Goal: Task Accomplishment & Management: Manage account settings

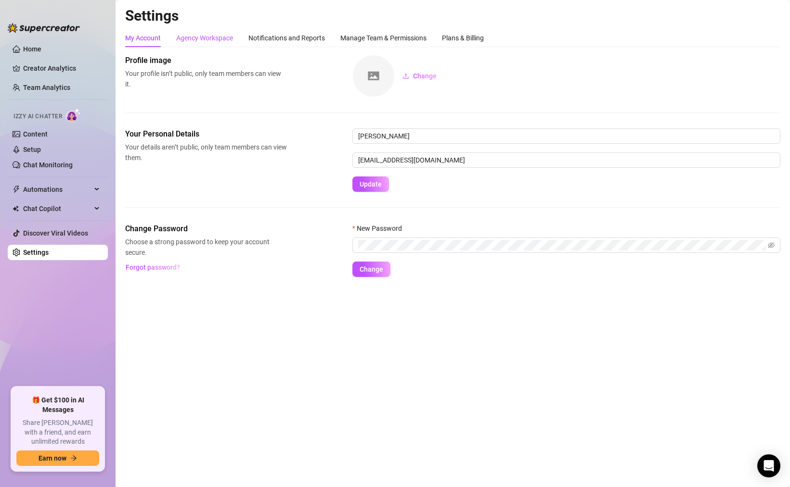
click at [208, 38] on div "Agency Workspace" at bounding box center [204, 38] width 57 height 11
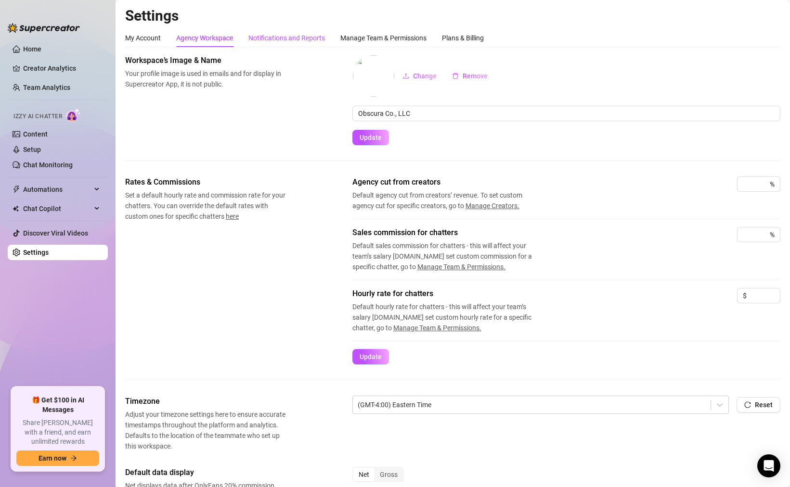
click at [280, 38] on div "Notifications and Reports" at bounding box center [286, 38] width 76 height 11
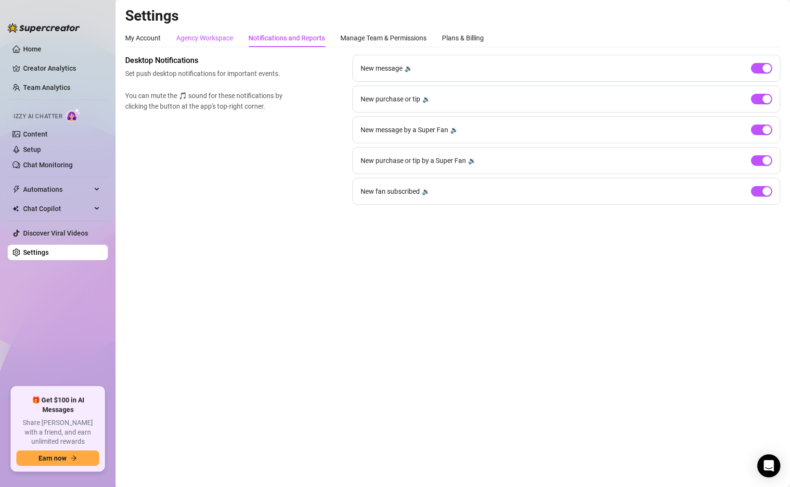
click at [191, 36] on div "Agency Workspace" at bounding box center [204, 38] width 57 height 11
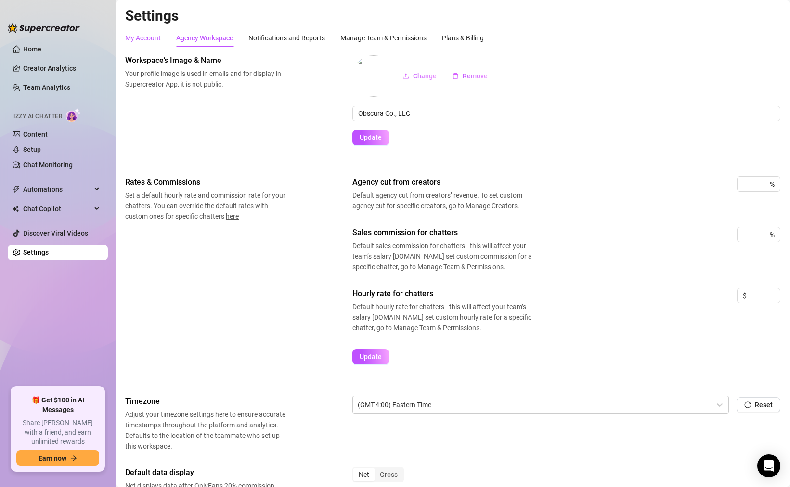
click at [140, 36] on div "My Account" at bounding box center [143, 38] width 36 height 11
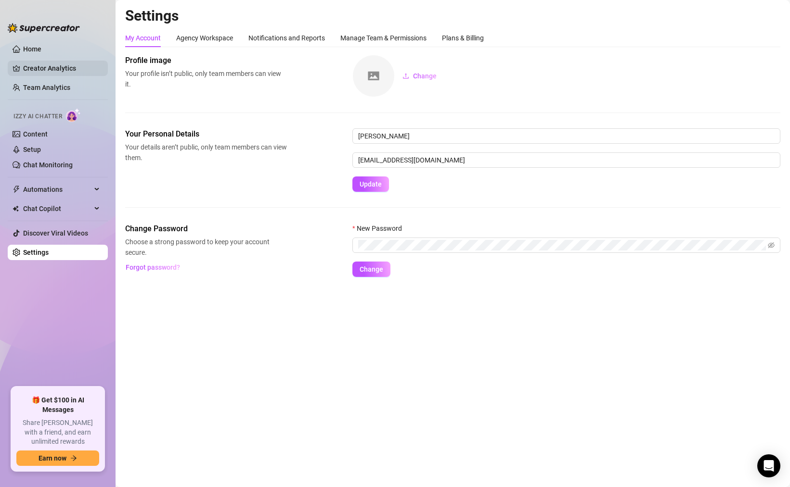
click at [50, 69] on link "Creator Analytics" at bounding box center [61, 68] width 77 height 15
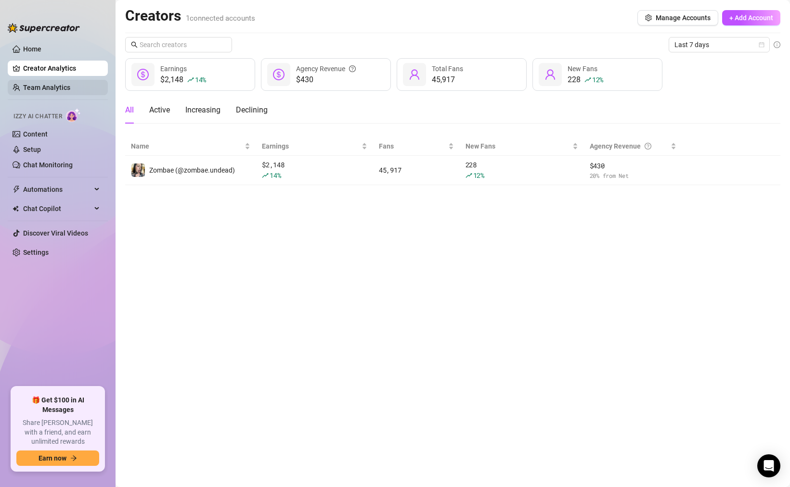
click at [44, 89] on link "Team Analytics" at bounding box center [46, 88] width 47 height 8
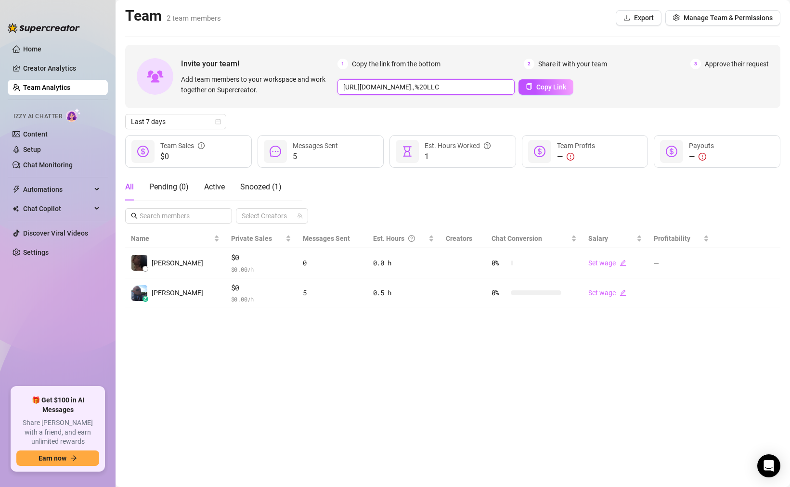
click at [438, 91] on input "[URL][DOMAIN_NAME].,%20LLC" at bounding box center [425, 86] width 177 height 15
click at [530, 81] on button "Copy Link" at bounding box center [545, 86] width 55 height 15
click at [279, 217] on div at bounding box center [267, 215] width 58 height 13
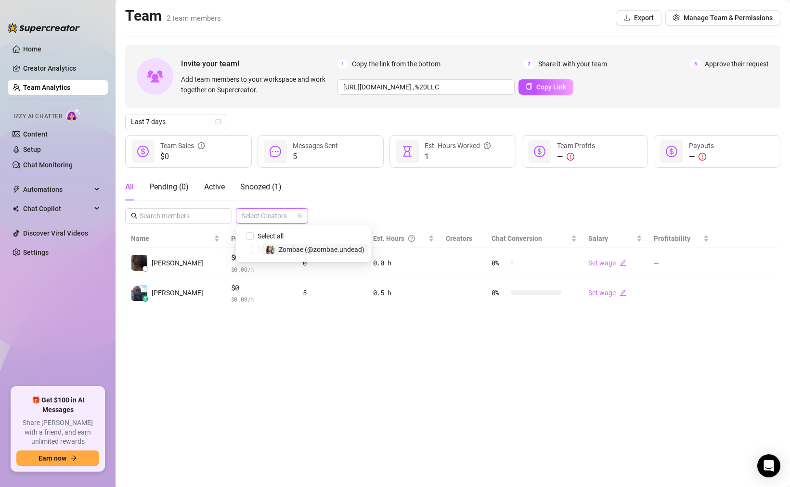
click at [365, 200] on div "All Pending ( 0 ) Active Snoozed ( 1 ) Select Creators" at bounding box center [452, 199] width 655 height 50
click at [67, 70] on link "Creator Analytics" at bounding box center [61, 68] width 77 height 15
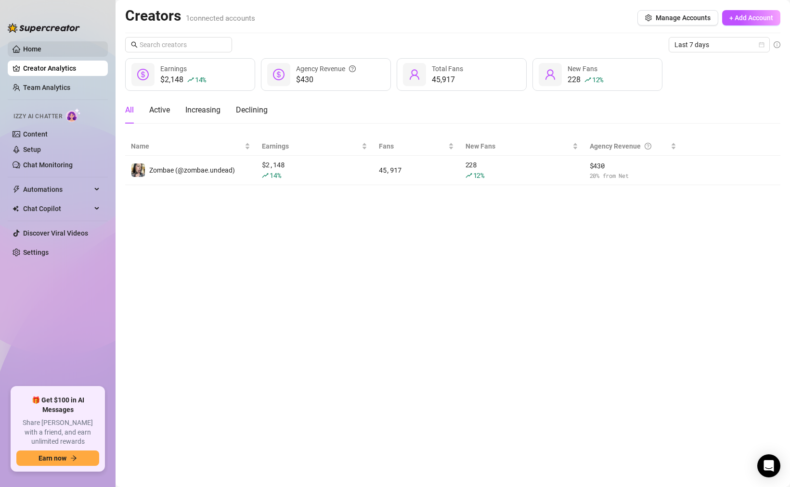
click at [38, 47] on link "Home" at bounding box center [32, 49] width 18 height 8
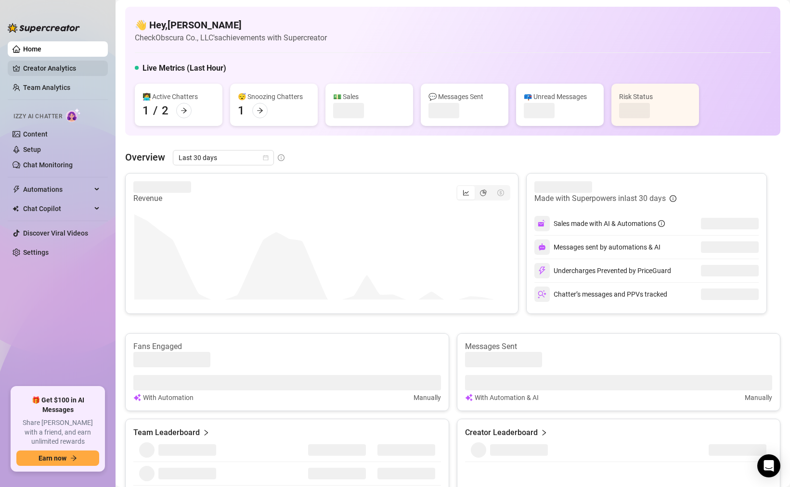
click at [38, 66] on link "Creator Analytics" at bounding box center [61, 68] width 77 height 15
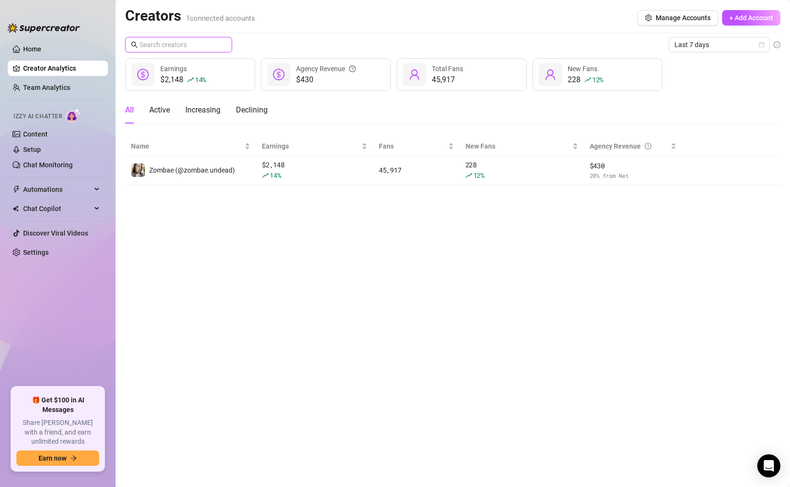
click at [169, 47] on input "text" at bounding box center [179, 44] width 79 height 11
click at [670, 14] on span "Manage Accounts" at bounding box center [682, 18] width 55 height 8
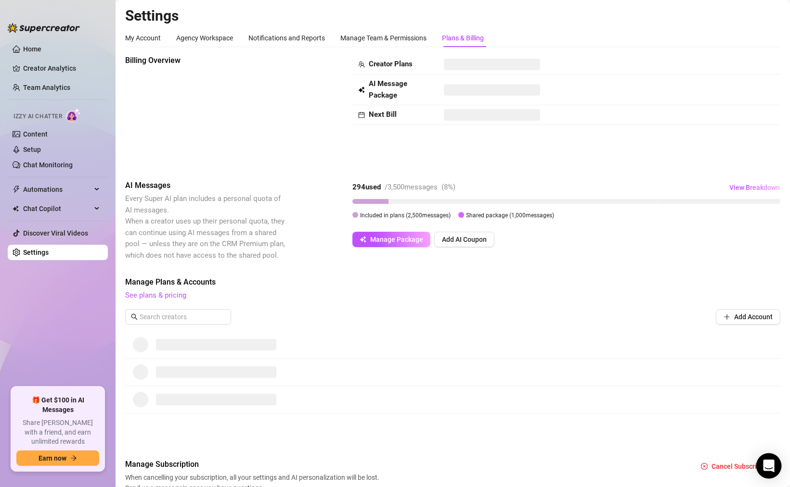
click at [771, 462] on icon "Open Intercom Messenger" at bounding box center [768, 466] width 11 height 13
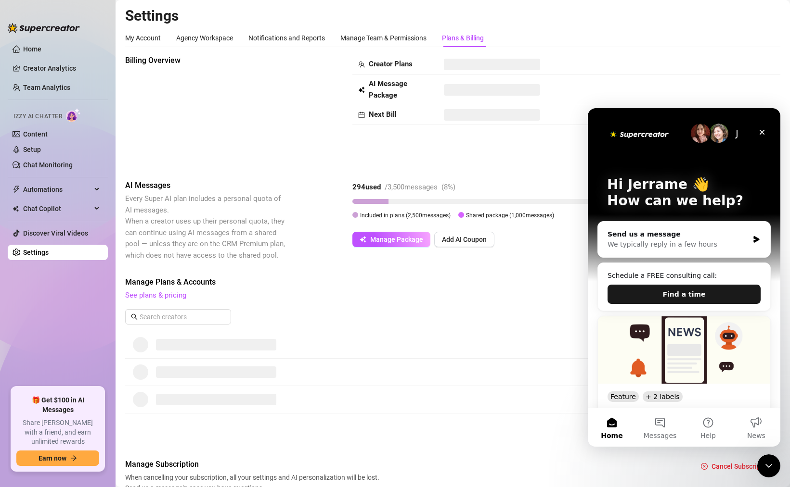
click at [679, 295] on button "Find a time" at bounding box center [683, 294] width 153 height 19
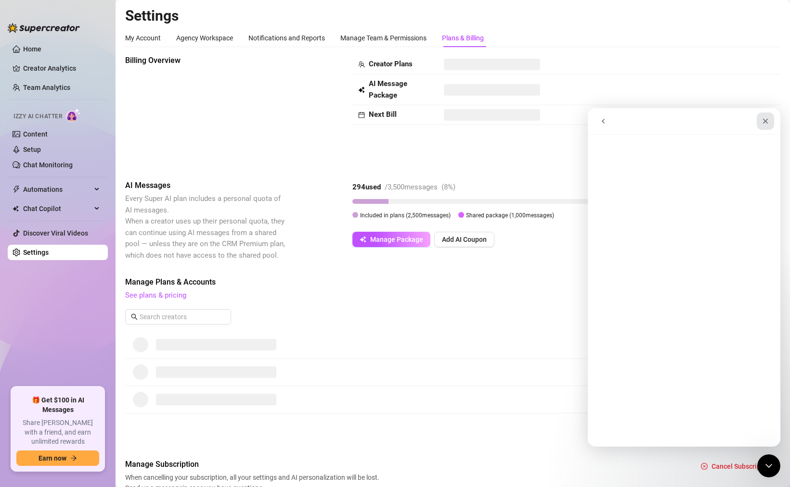
click at [763, 123] on icon "Close" at bounding box center [765, 121] width 5 height 5
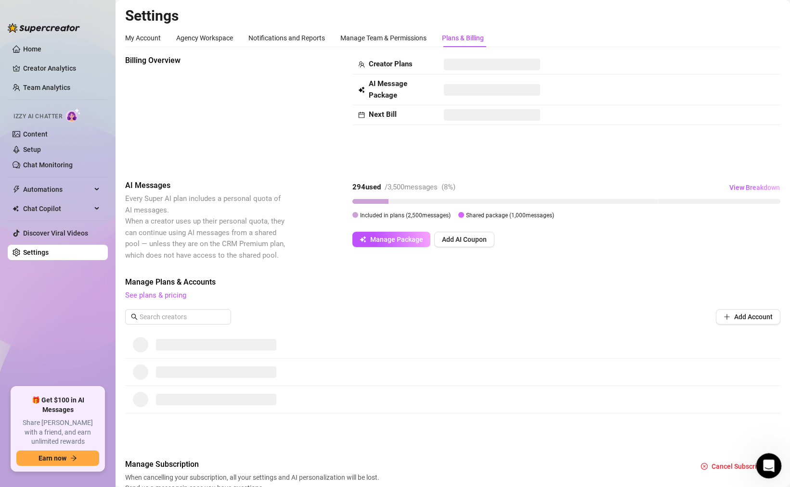
click at [770, 464] on icon "Open Intercom Messenger" at bounding box center [767, 465] width 16 height 16
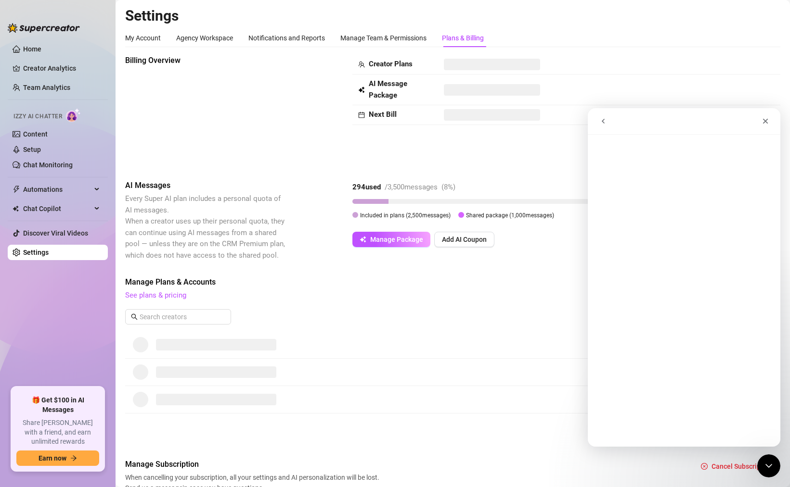
click at [608, 122] on button "go back" at bounding box center [603, 121] width 18 height 18
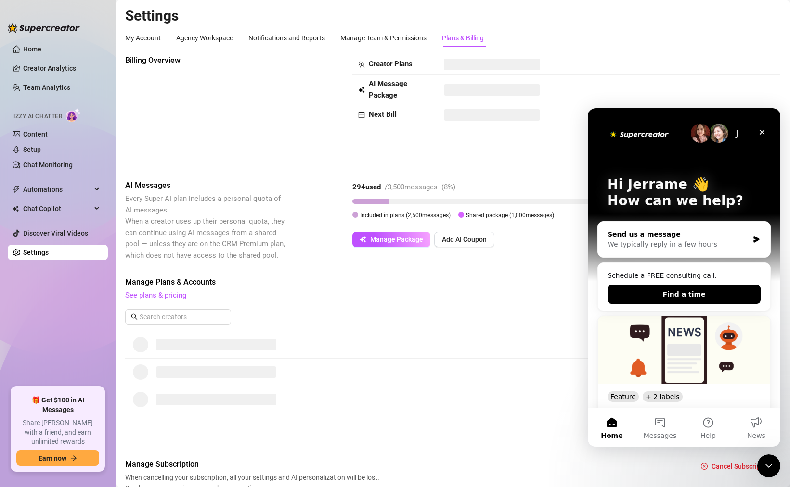
click at [693, 240] on div "We typically reply in a few hours" at bounding box center [677, 245] width 141 height 10
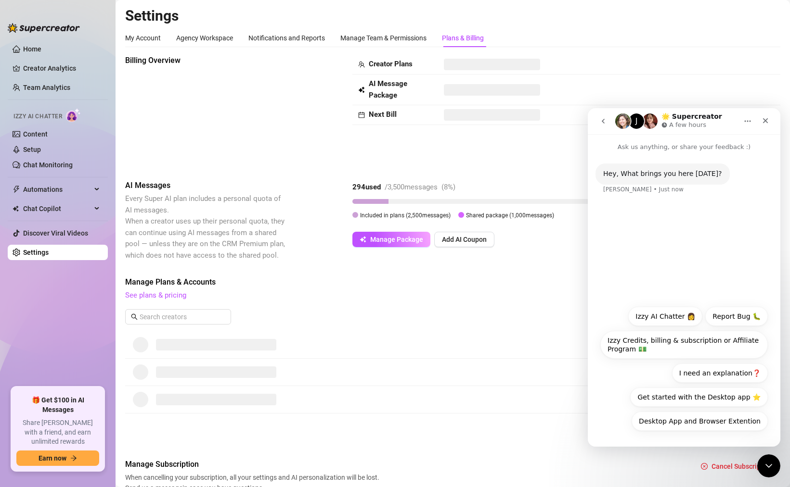
drag, startPoint x: 695, startPoint y: 422, endPoint x: 697, endPoint y: 277, distance: 145.3
click at [697, 277] on div "Hey, What brings you here [DATE]? [PERSON_NAME] • Just now Desktop App and Brow…" at bounding box center [683, 299] width 192 height 295
click at [665, 317] on button "Izzy AI Chatter 👩" at bounding box center [665, 316] width 74 height 19
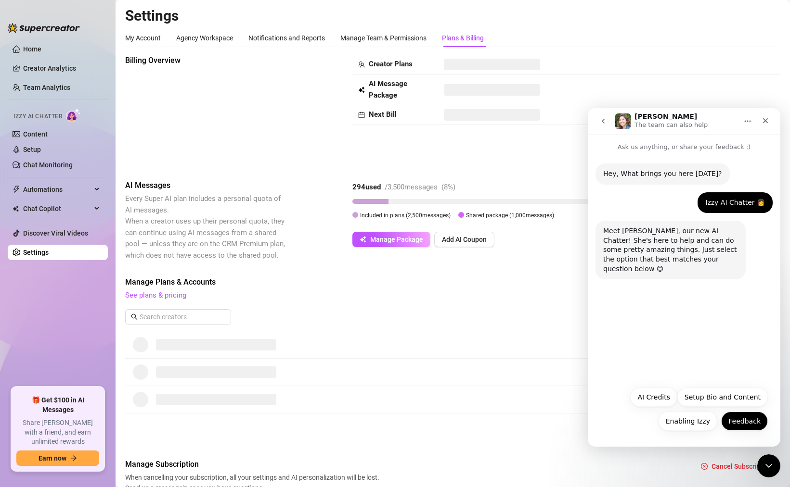
click at [739, 421] on button "Feedback" at bounding box center [744, 421] width 47 height 19
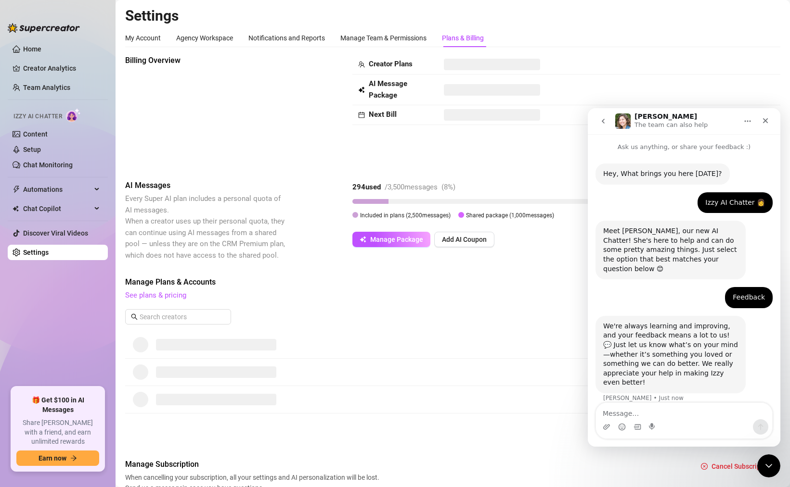
click at [633, 412] on textarea "Message…" at bounding box center [684, 411] width 176 height 16
click at [691, 416] on textarea "I'd love to talk to someone" at bounding box center [684, 411] width 176 height 16
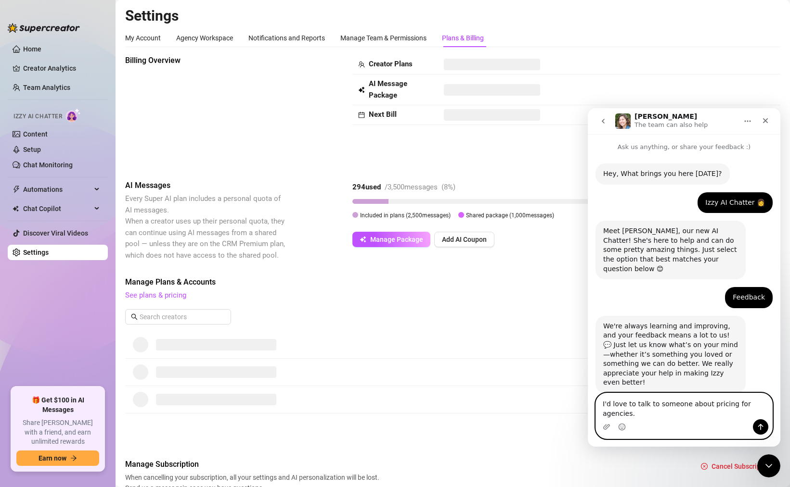
scroll to position [1, 0]
type textarea "I'd love to talk to someone about pricing for agencies."
click at [762, 423] on icon "Send a message…" at bounding box center [760, 427] width 8 height 8
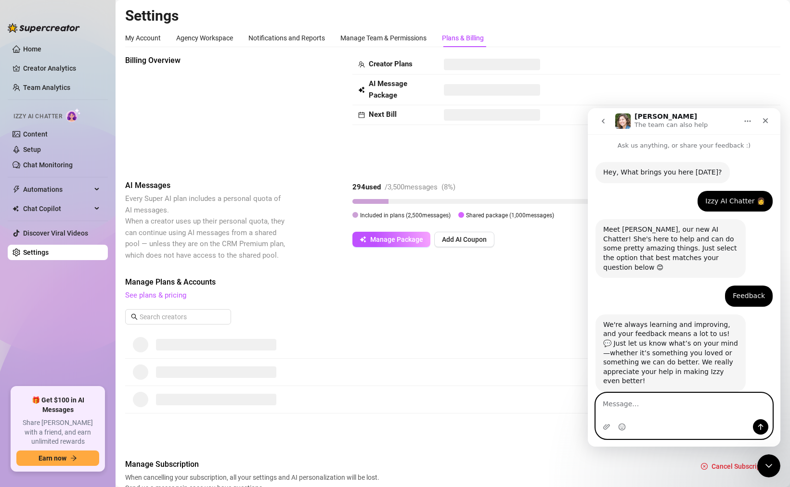
scroll to position [30, 0]
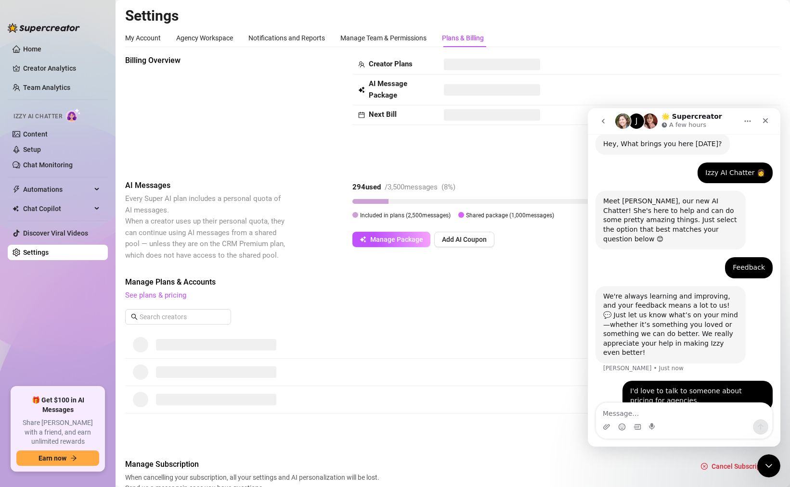
click at [308, 122] on div "Billing Overview Creator Plans AI Message Package Next Bill" at bounding box center [452, 110] width 655 height 110
click at [242, 33] on div "My Account Agency Workspace Notifications and Reports Manage Team & Permissions…" at bounding box center [304, 38] width 358 height 18
click at [211, 39] on div "Agency Workspace" at bounding box center [204, 38] width 57 height 11
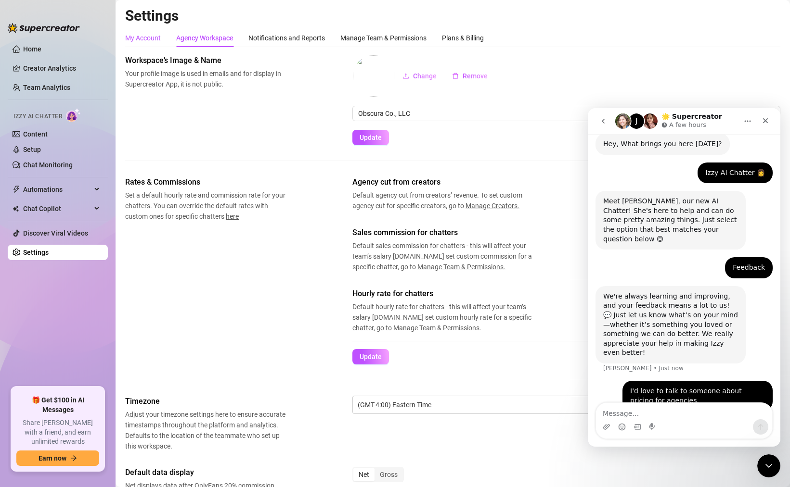
click at [151, 39] on div "My Account" at bounding box center [143, 38] width 36 height 11
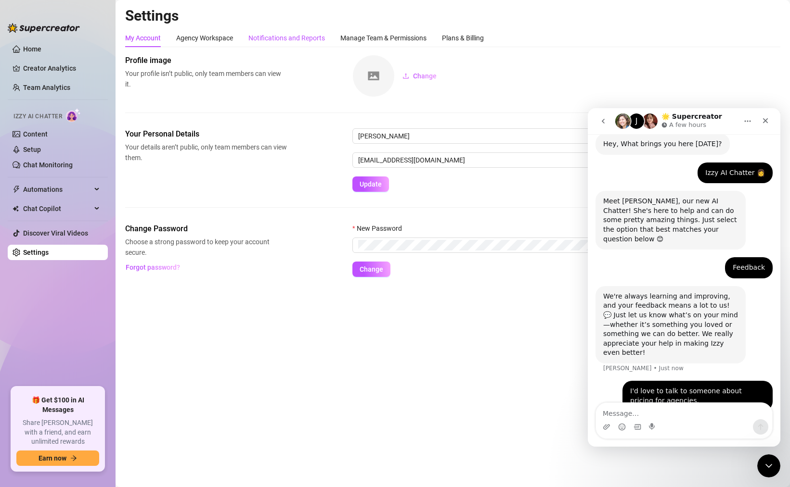
click at [298, 40] on div "Notifications and Reports" at bounding box center [286, 38] width 76 height 11
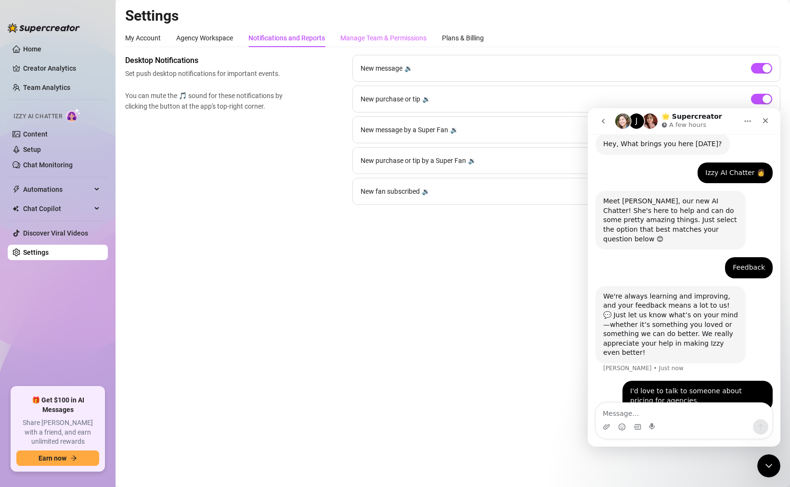
click at [364, 43] on div "Manage Team & Permissions" at bounding box center [383, 38] width 86 height 18
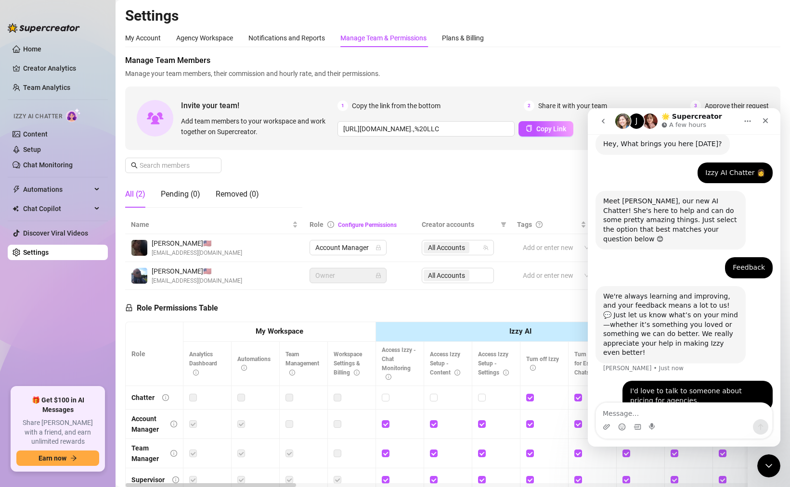
click at [366, 35] on div "Manage Team & Permissions" at bounding box center [383, 38] width 86 height 11
click at [315, 138] on div "Invite your team! Add team members to your workspace and work together on Super…" at bounding box center [452, 119] width 655 height 64
click at [764, 122] on icon "Close" at bounding box center [765, 120] width 5 height 5
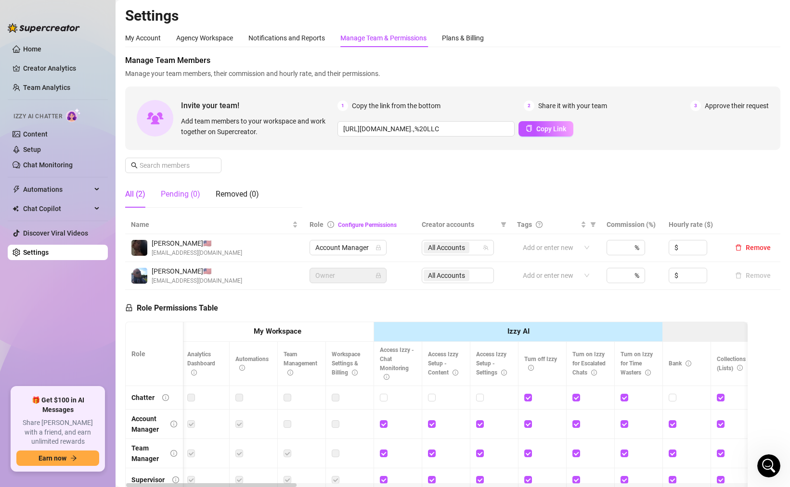
click at [187, 193] on div "Pending (0)" at bounding box center [180, 195] width 39 height 12
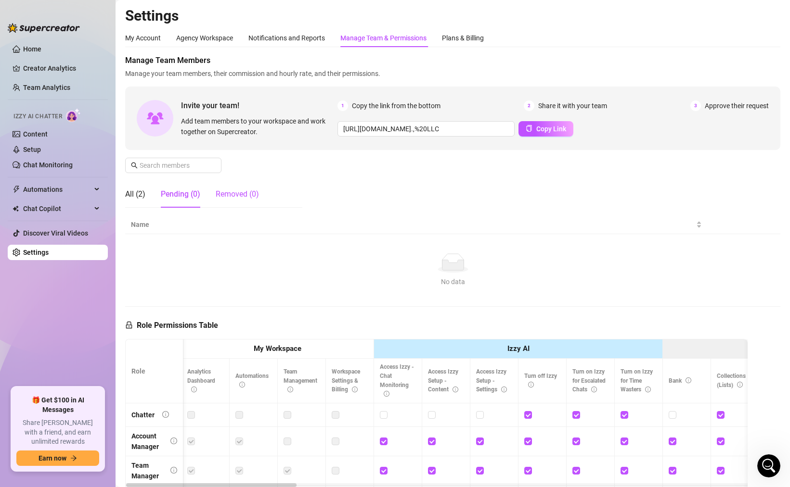
click at [231, 195] on div "Removed (0)" at bounding box center [237, 195] width 43 height 12
click at [137, 194] on div "All (2)" at bounding box center [135, 195] width 20 height 12
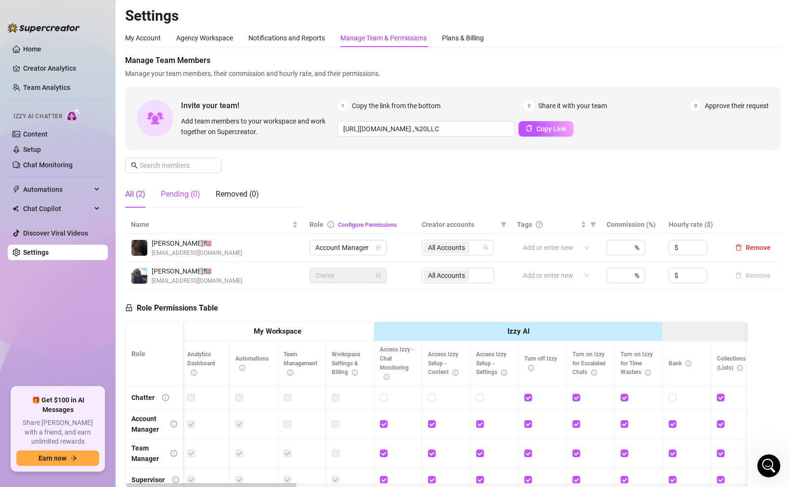
click at [174, 195] on div "Pending (0)" at bounding box center [180, 195] width 39 height 12
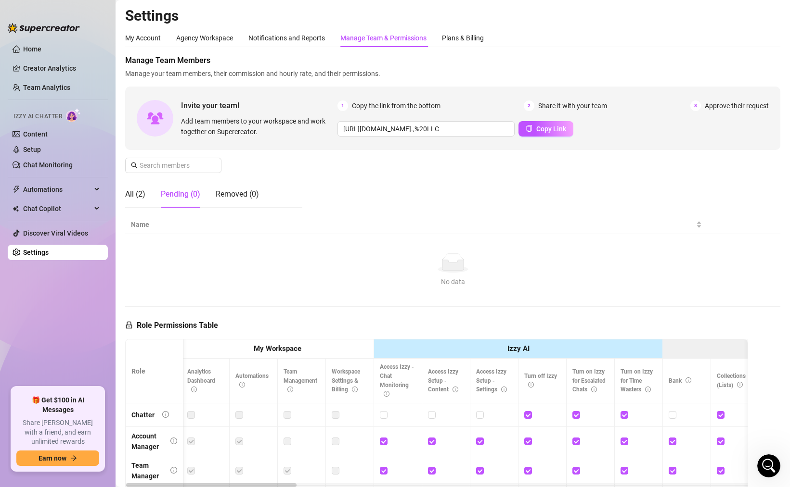
click at [348, 167] on div "Manage Team Members Manage your team members, their commission and hourly rate,…" at bounding box center [452, 135] width 655 height 161
click at [368, 175] on div "Manage Team Members Manage your team members, their commission and hourly rate,…" at bounding box center [452, 135] width 655 height 161
click at [140, 195] on div "All (2)" at bounding box center [135, 195] width 20 height 12
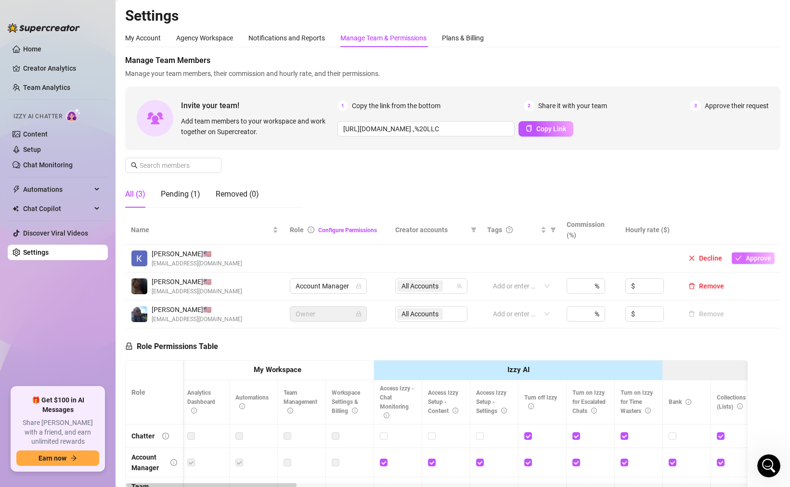
click at [753, 254] on button "Approve" at bounding box center [752, 259] width 43 height 12
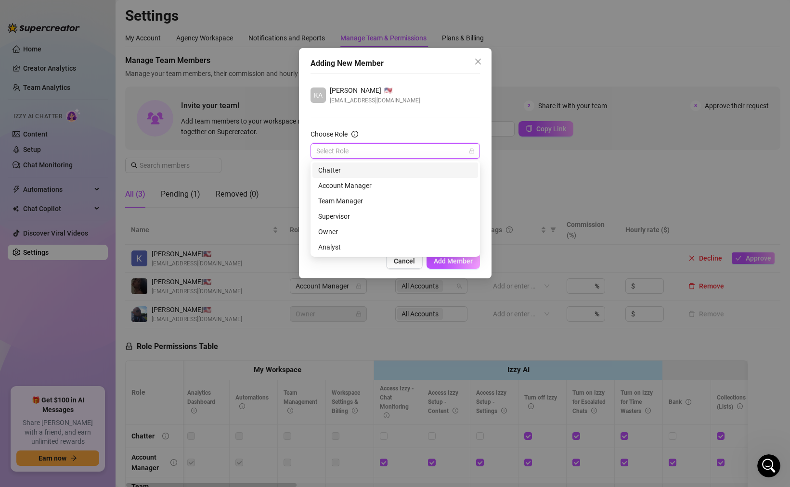
click at [364, 148] on input "Choose Role" at bounding box center [390, 151] width 149 height 14
click at [565, 174] on div "Adding New Member KA [PERSON_NAME] 🇺🇸 [EMAIL_ADDRESS][DOMAIN_NAME] Choose Role …" at bounding box center [395, 243] width 790 height 487
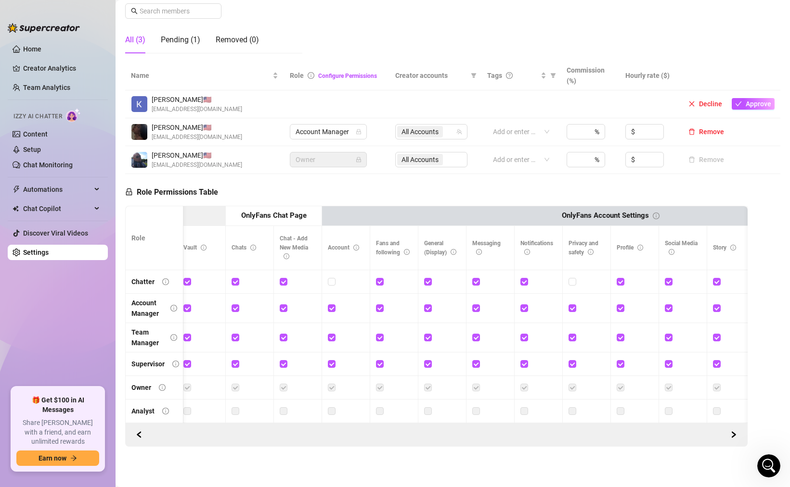
scroll to position [0, 1442]
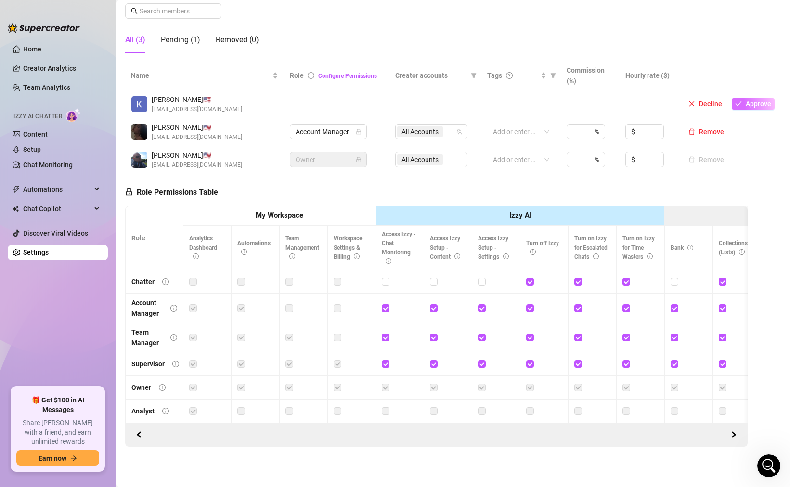
click at [751, 108] on span "Approve" at bounding box center [757, 104] width 25 height 8
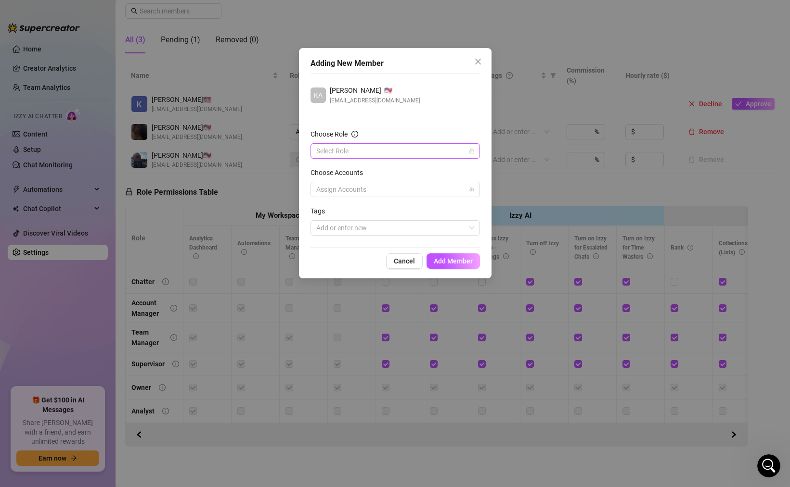
click at [345, 148] on input "Choose Role" at bounding box center [390, 151] width 149 height 14
click at [340, 211] on div "Supervisor" at bounding box center [395, 216] width 154 height 11
click at [346, 225] on div at bounding box center [389, 227] width 155 height 13
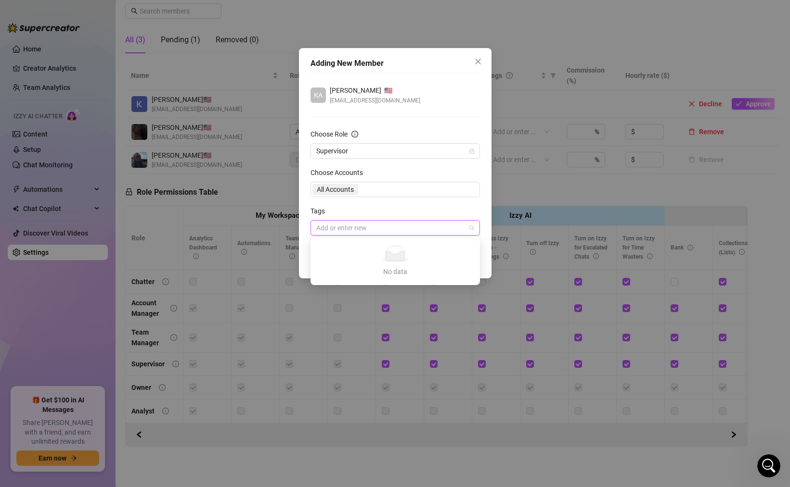
click at [414, 205] on form "Choose Role Supervisor Choose Accounts All Accounts Tags Add or enter new" at bounding box center [394, 182] width 169 height 107
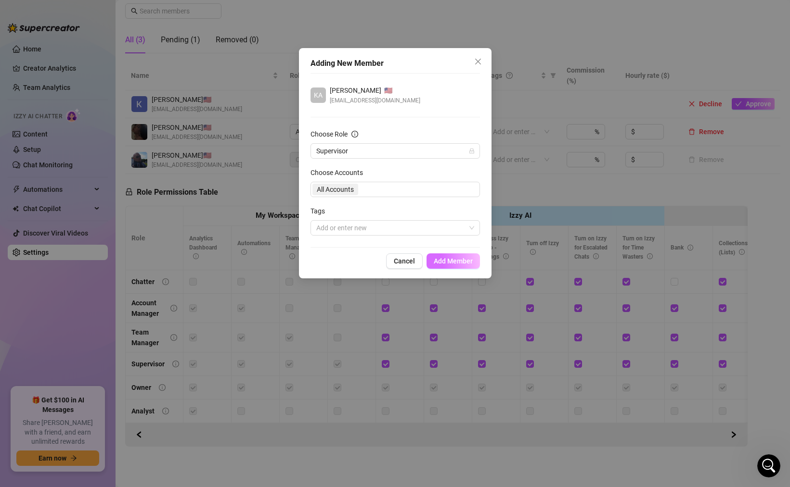
click at [444, 261] on span "Add Member" at bounding box center [452, 261] width 39 height 8
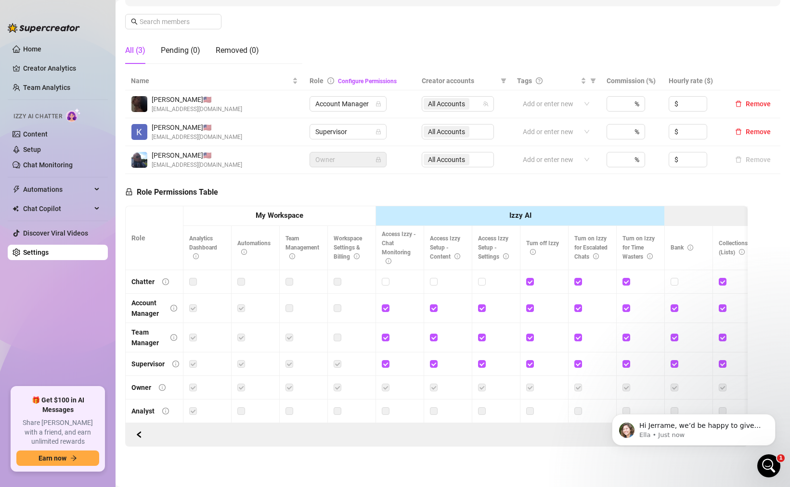
scroll to position [109, 0]
click at [758, 469] on div "Open Intercom Messenger" at bounding box center [767, 465] width 32 height 32
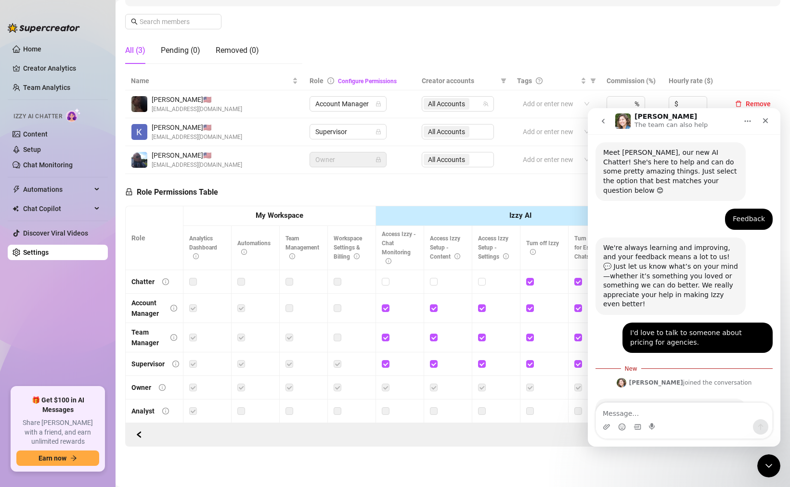
scroll to position [125, 0]
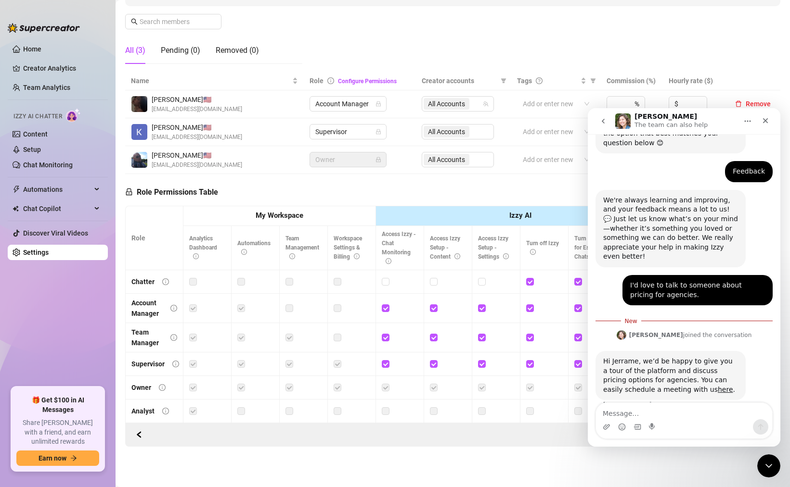
click at [646, 414] on textarea "Message…" at bounding box center [684, 411] width 176 height 16
click at [717, 386] on link "here" at bounding box center [724, 390] width 15 height 8
click at [625, 411] on textarea "Message…" at bounding box center [684, 411] width 176 height 16
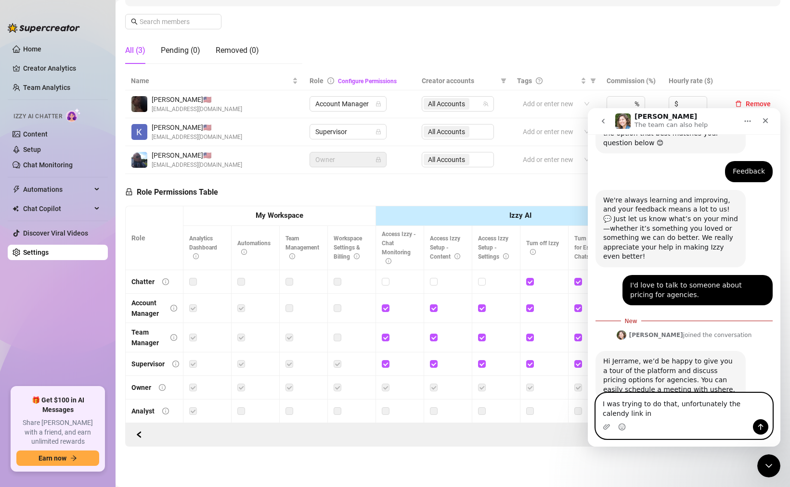
scroll to position [134, 0]
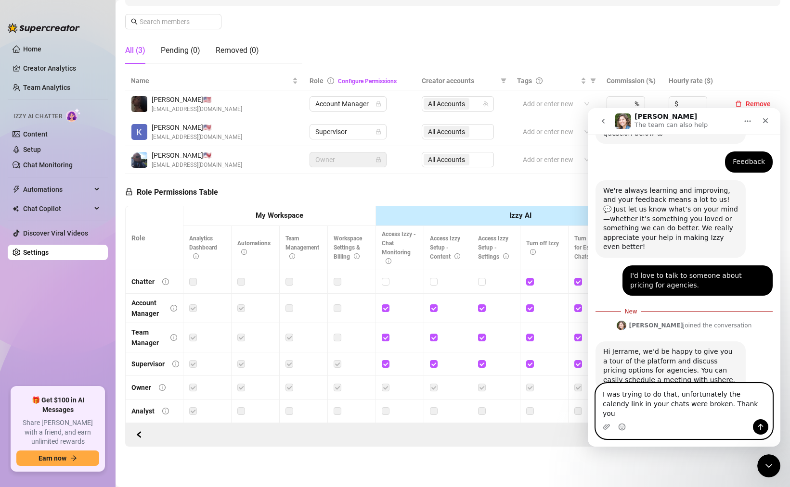
type textarea "I was trying to do that, unfortunately the calendy link in your chats were brok…"
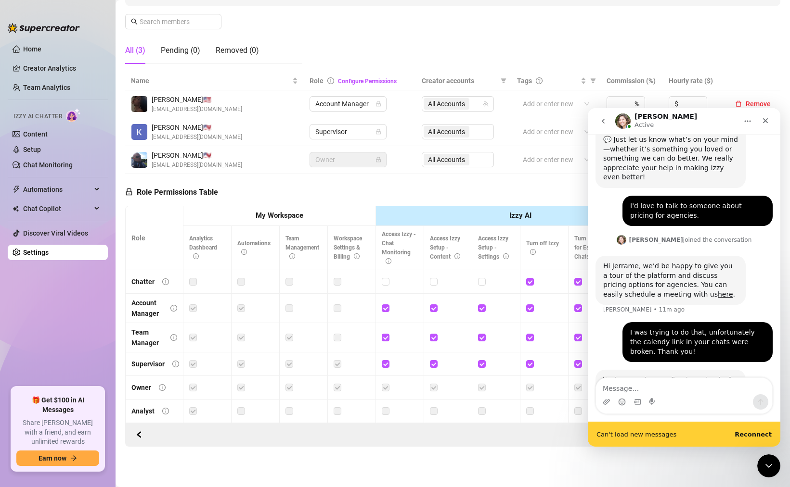
scroll to position [229, 0]
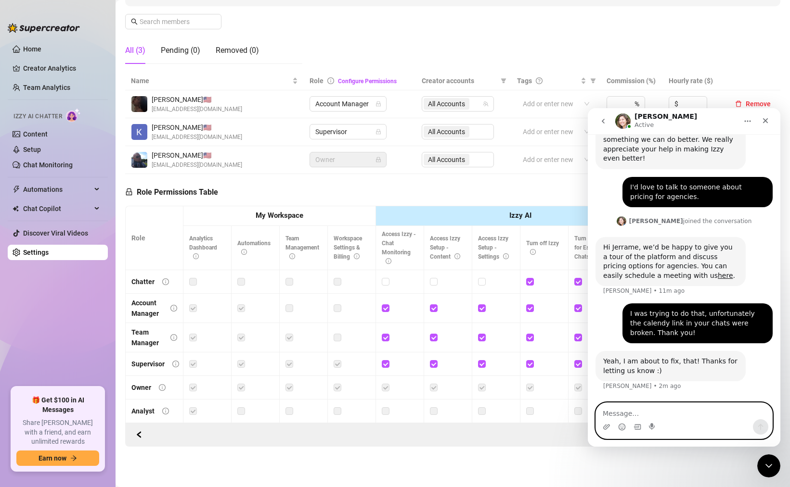
click at [655, 403] on textarea "Message…" at bounding box center [684, 411] width 176 height 16
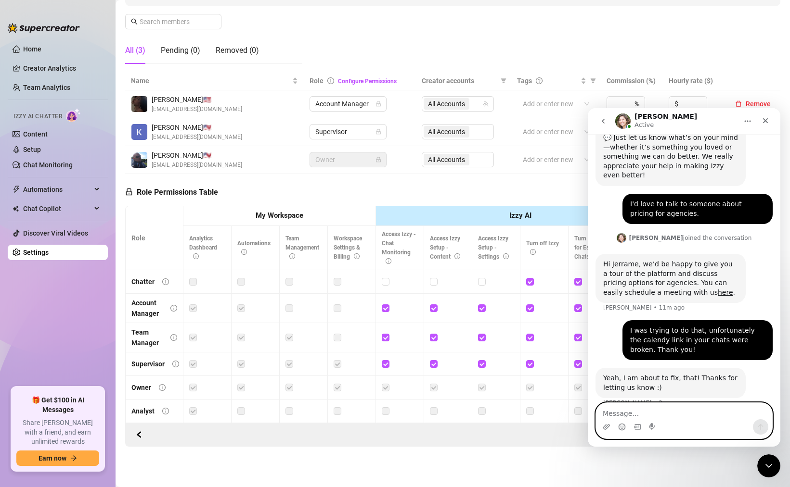
scroll to position [204, 0]
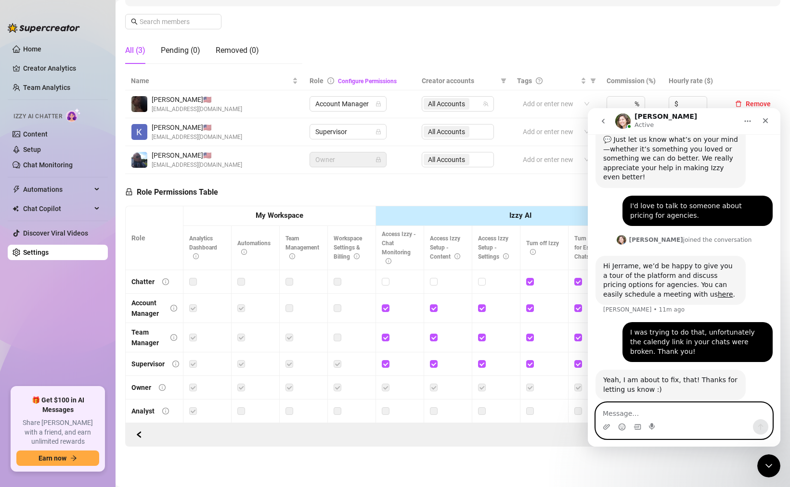
click at [623, 412] on textarea "Message…" at bounding box center [684, 411] width 176 height 16
type textarea "Thank you!"
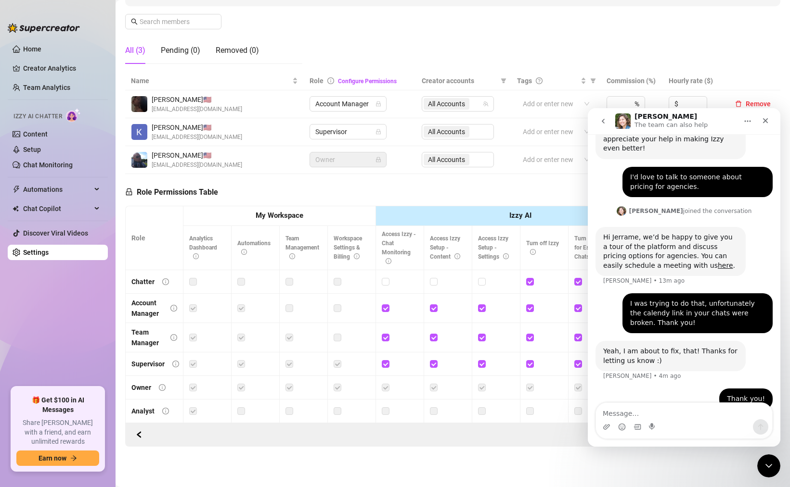
click at [607, 296] on div "I was trying to do that, unfortunately the calendy link in your chats were brok…" at bounding box center [683, 317] width 177 height 48
click at [48, 74] on link "Creator Analytics" at bounding box center [61, 68] width 77 height 15
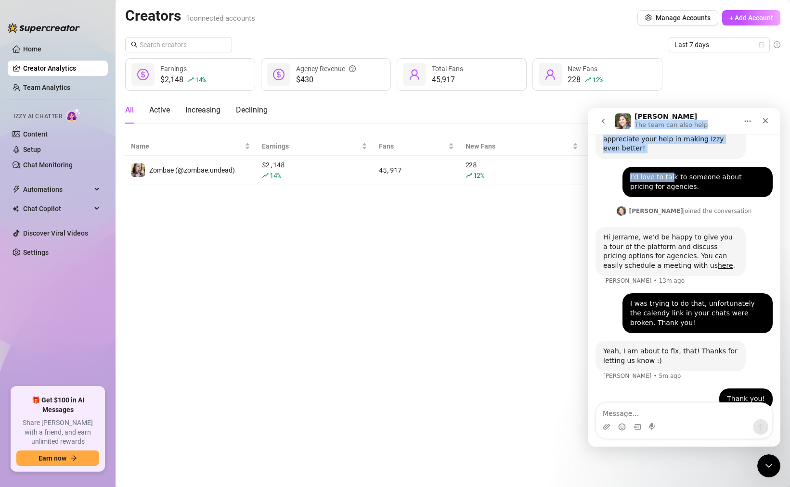
drag, startPoint x: 711, startPoint y: 117, endPoint x: 669, endPoint y: 162, distance: 61.6
click at [669, 162] on div "[PERSON_NAME] The team can also help Ask us anything, or share your feedback :)…" at bounding box center [683, 277] width 192 height 339
click at [476, 233] on main "Creators 1 connected accounts Manage Accounts + Add Account Last 7 days $2,148 …" at bounding box center [452, 243] width 674 height 487
click at [763, 118] on icon "Close" at bounding box center [765, 121] width 8 height 8
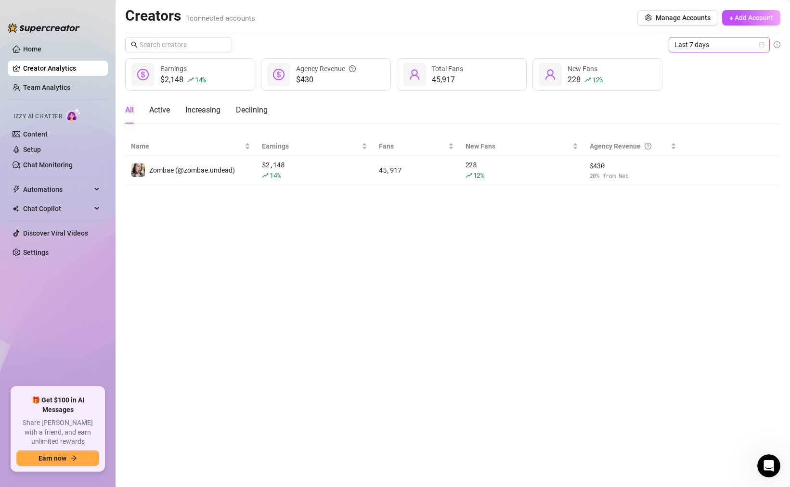
click at [731, 46] on span "Last 7 days" at bounding box center [718, 45] width 89 height 14
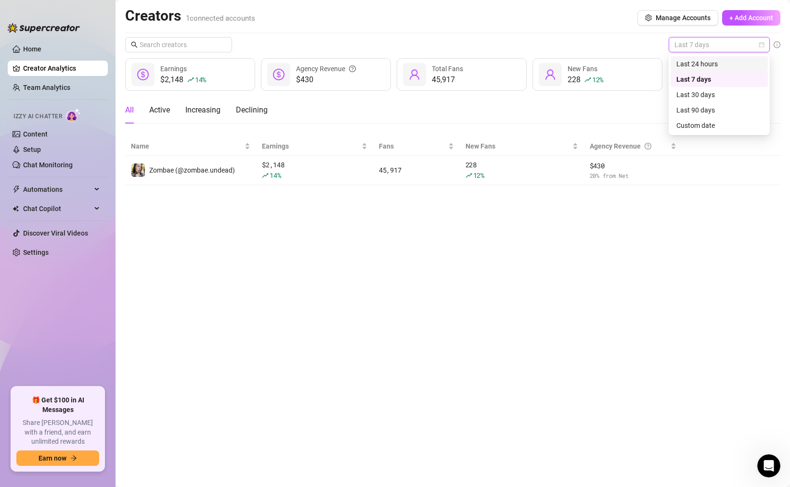
click at [702, 61] on div "Last 24 hours" at bounding box center [719, 64] width 86 height 11
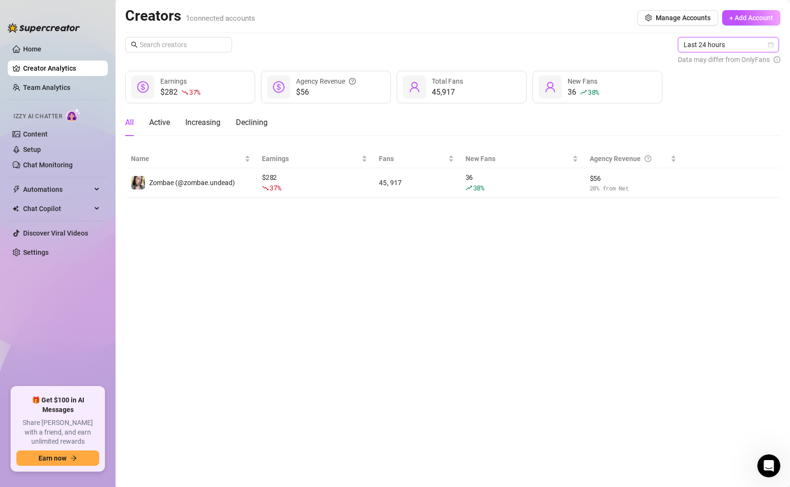
click at [710, 40] on span "Last 24 hours" at bounding box center [727, 45] width 89 height 14
click at [715, 78] on div "Last 7 days" at bounding box center [729, 79] width 86 height 11
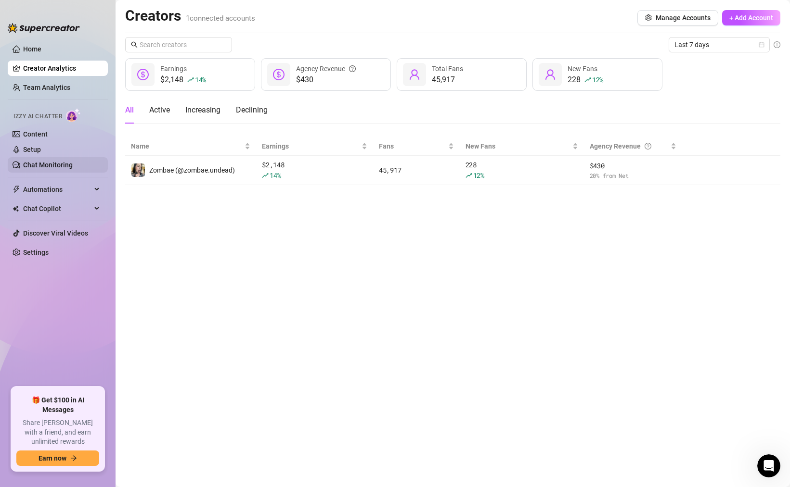
click at [45, 165] on link "Chat Monitoring" at bounding box center [48, 165] width 50 height 8
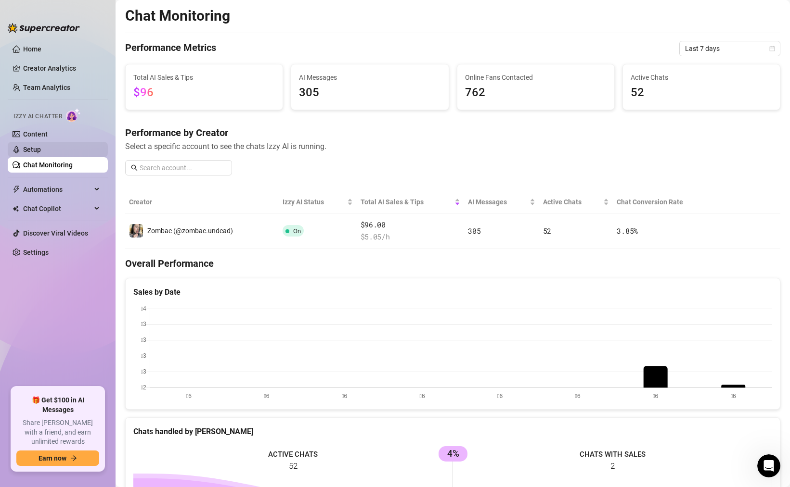
click at [38, 149] on link "Setup" at bounding box center [32, 150] width 18 height 8
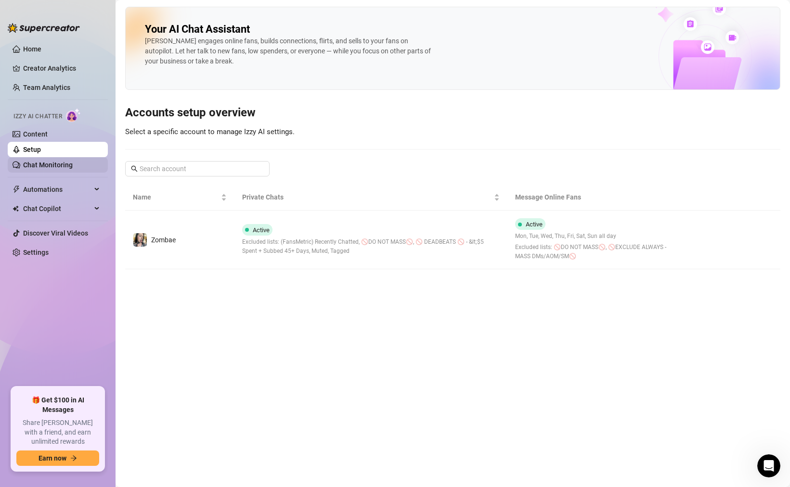
click at [43, 166] on link "Chat Monitoring" at bounding box center [48, 165] width 50 height 8
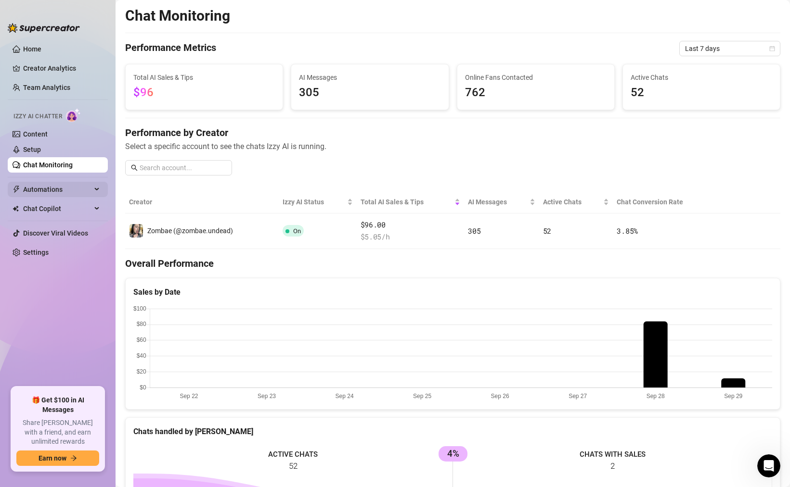
click at [41, 191] on span "Automations" at bounding box center [57, 189] width 68 height 15
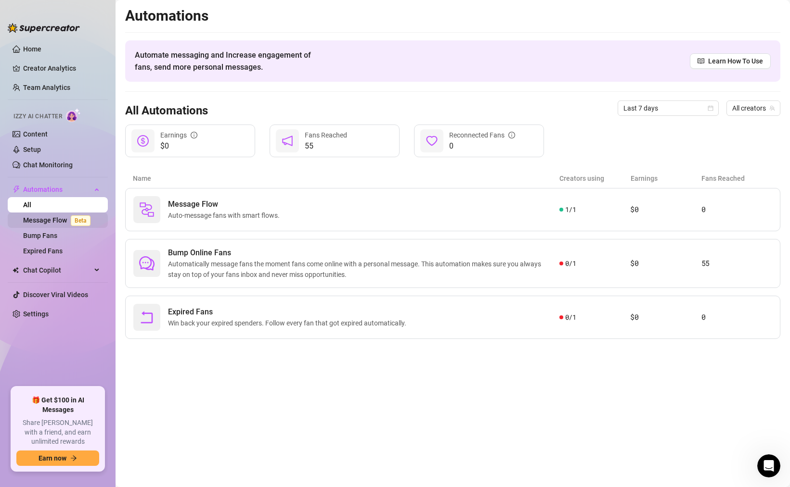
click at [49, 221] on link "Message Flow Beta" at bounding box center [58, 220] width 71 height 8
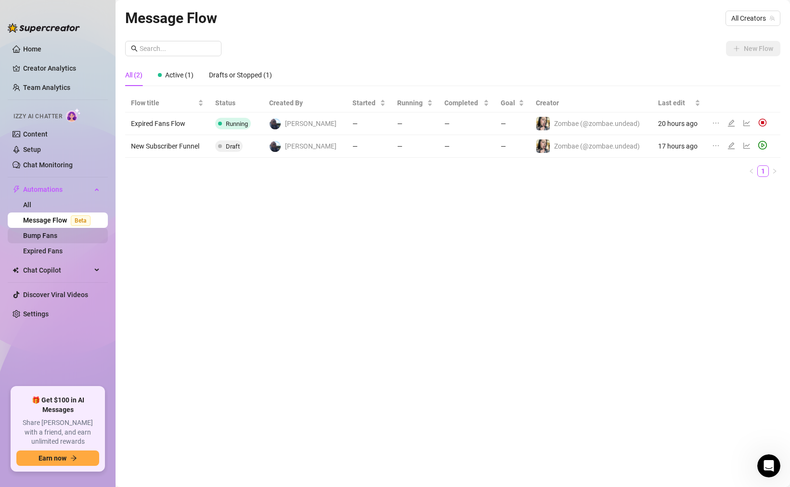
click at [45, 237] on link "Bump Fans" at bounding box center [40, 236] width 34 height 8
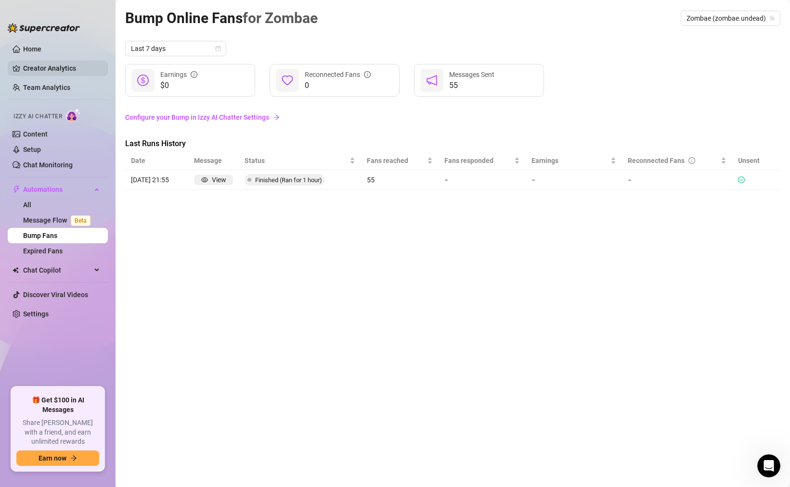
click at [50, 67] on link "Creator Analytics" at bounding box center [61, 68] width 77 height 15
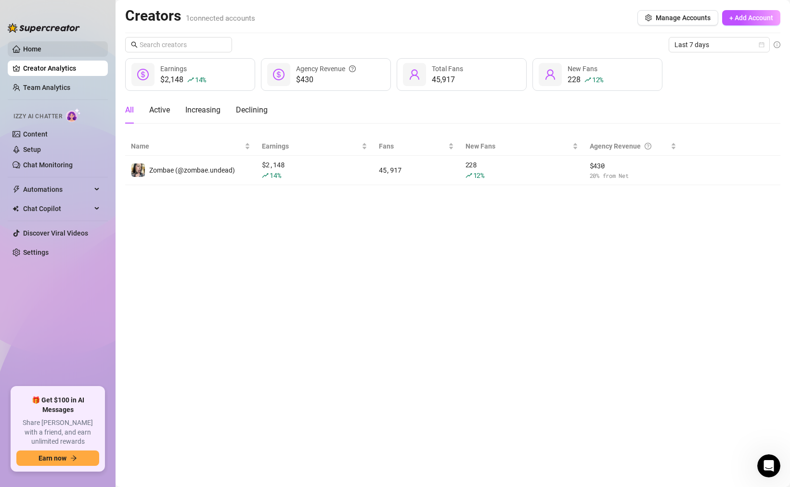
click at [37, 50] on link "Home" at bounding box center [32, 49] width 18 height 8
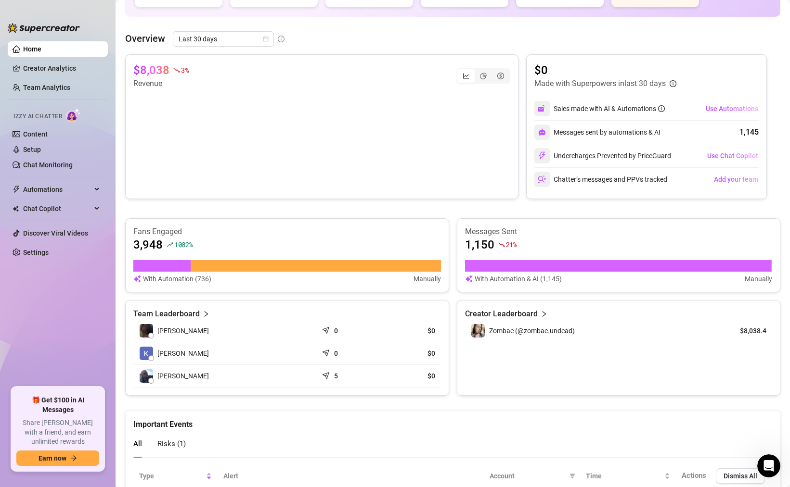
scroll to position [119, 0]
click at [453, 207] on div "$8,038 3 % Revenue $0 Made with Superpowers in last 30 days Sales made with AI …" at bounding box center [452, 225] width 655 height 342
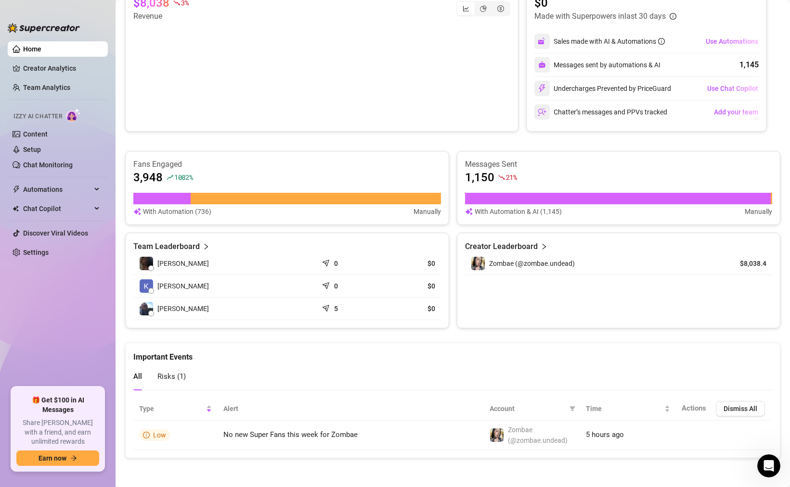
scroll to position [0, 0]
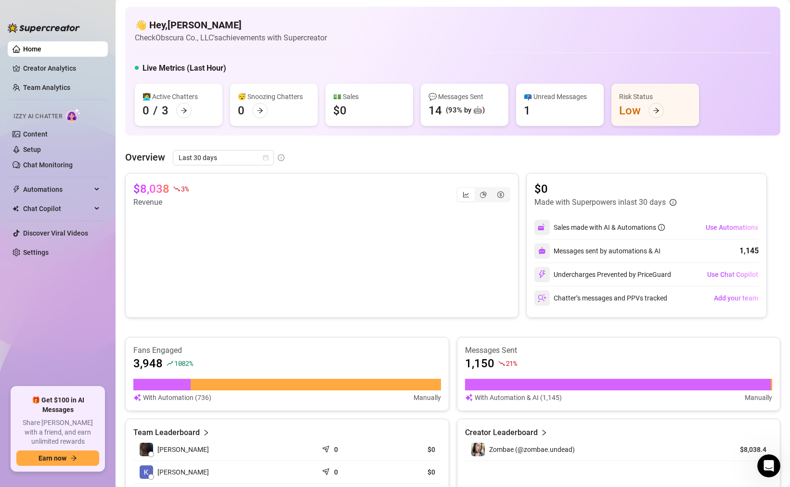
click at [462, 144] on div "👋 Hey, [PERSON_NAME] Check Obscura Co., LLC's achievements with Supercreator Li…" at bounding box center [452, 326] width 655 height 638
click at [97, 190] on div "Automations" at bounding box center [58, 189] width 100 height 15
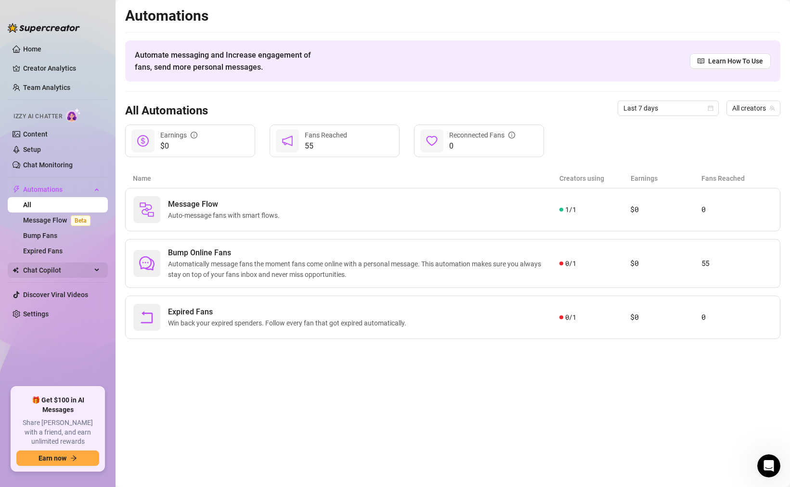
click at [97, 270] on div "Chat Copilot" at bounding box center [58, 270] width 100 height 15
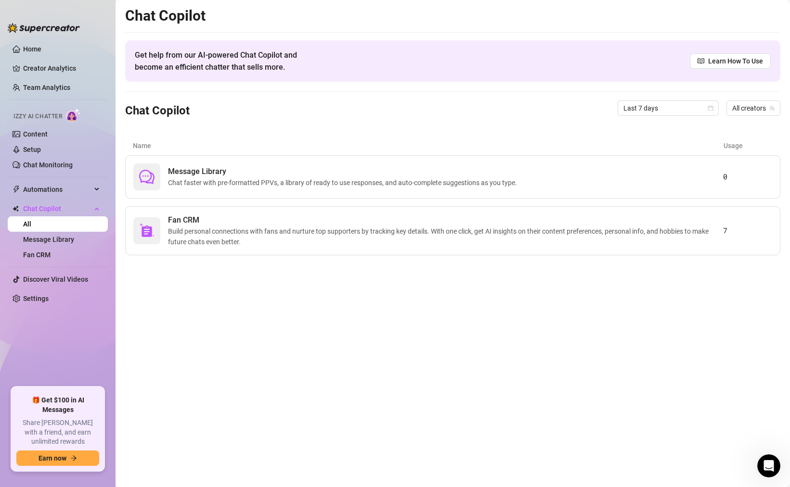
click at [205, 288] on main "Chat Copilot Get help from our AI-powered Chat Copilot and become an efficient …" at bounding box center [452, 243] width 674 height 487
click at [33, 50] on link "Home" at bounding box center [32, 49] width 18 height 8
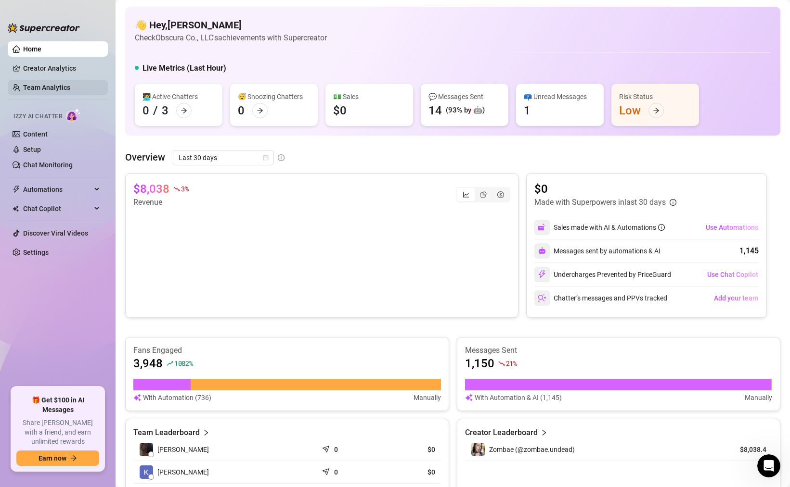
click at [52, 88] on link "Team Analytics" at bounding box center [46, 88] width 47 height 8
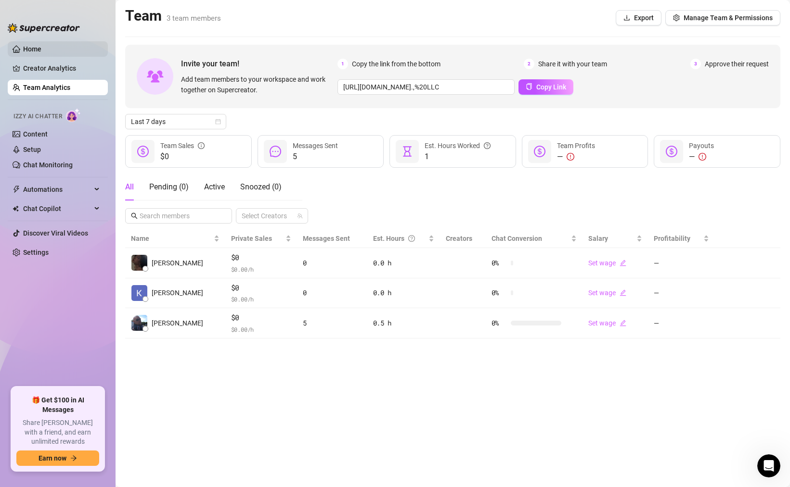
click at [39, 48] on link "Home" at bounding box center [32, 49] width 18 height 8
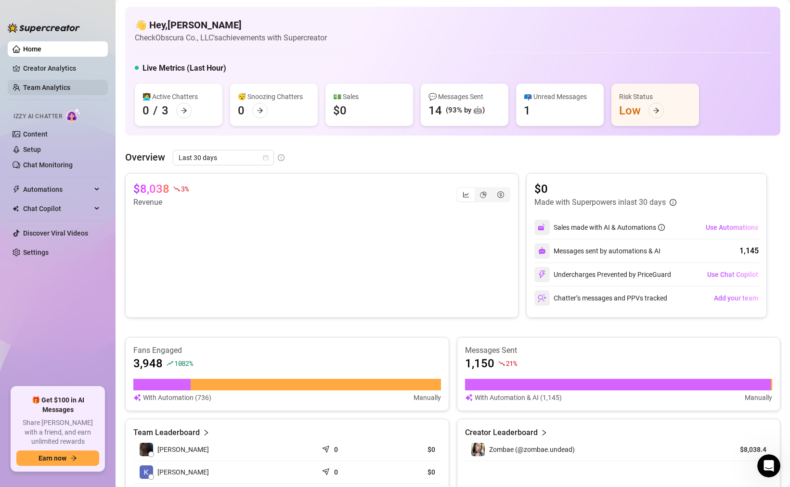
click at [40, 88] on link "Team Analytics" at bounding box center [46, 88] width 47 height 8
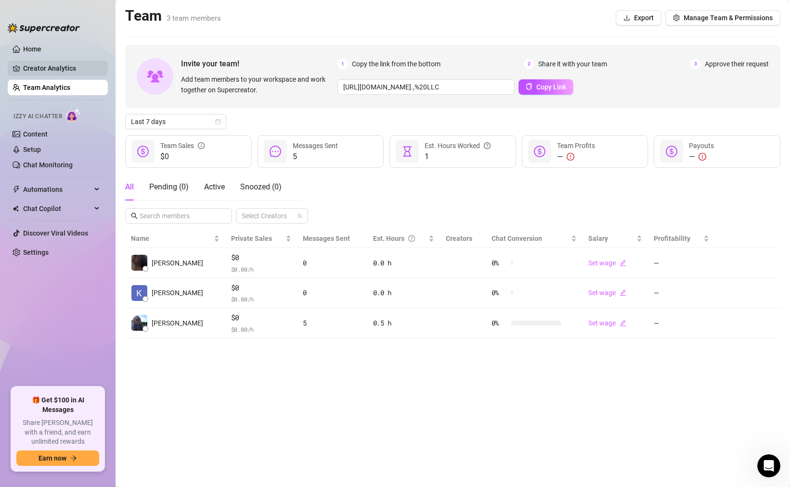
click at [48, 70] on link "Creator Analytics" at bounding box center [61, 68] width 77 height 15
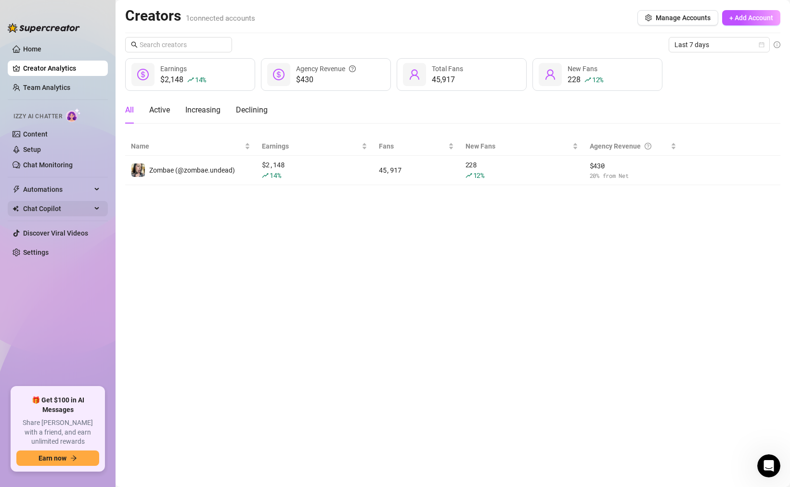
click at [51, 209] on span "Chat Copilot" at bounding box center [57, 208] width 68 height 15
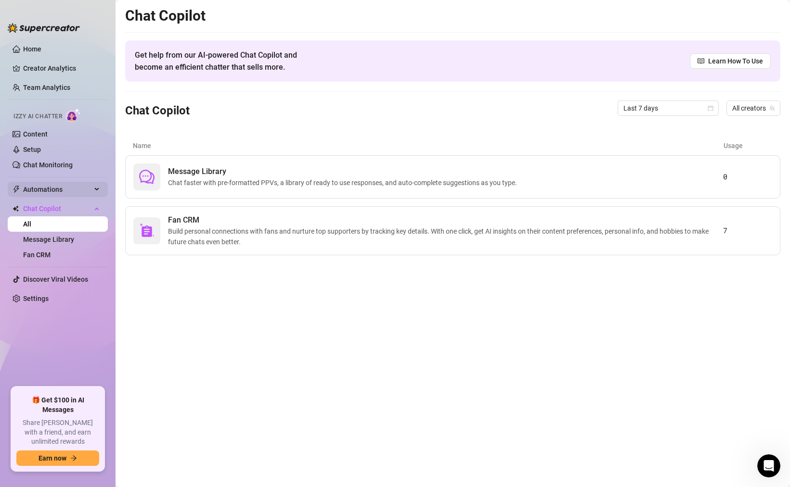
click at [54, 188] on span "Automations" at bounding box center [57, 189] width 68 height 15
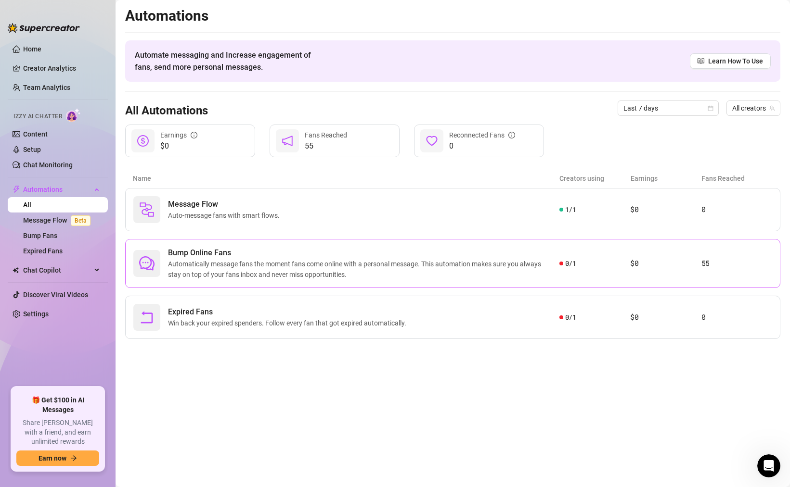
click at [233, 268] on span "Automatically message fans the moment fans come online with a personal message.…" at bounding box center [363, 269] width 391 height 21
